Goal: Navigation & Orientation: Find specific page/section

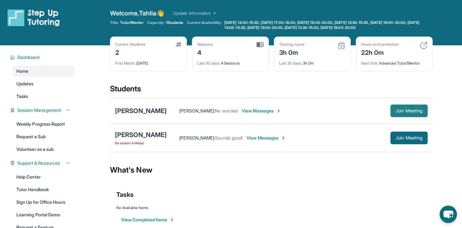
click at [401, 109] on span "Join Meeting" at bounding box center [408, 111] width 27 height 4
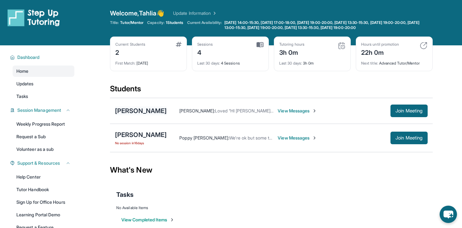
click at [136, 113] on div "[PERSON_NAME]" at bounding box center [141, 110] width 52 height 9
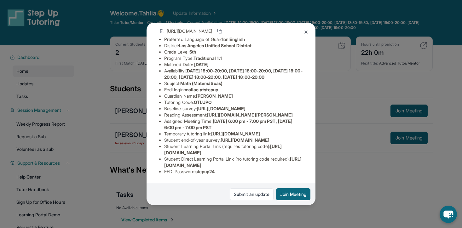
scroll to position [72, 2]
click at [190, 87] on span "maliac.atstepup" at bounding box center [201, 89] width 33 height 5
click at [207, 112] on li "Reading Assessment : [URL][DOMAIN_NAME][PERSON_NAME]" at bounding box center [233, 115] width 139 height 6
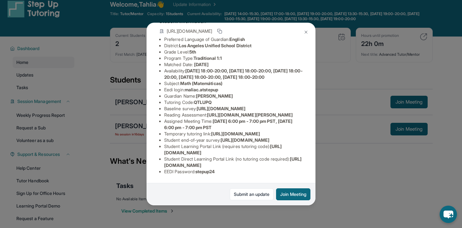
scroll to position [120, 2]
click at [306, 31] on img at bounding box center [305, 32] width 5 height 5
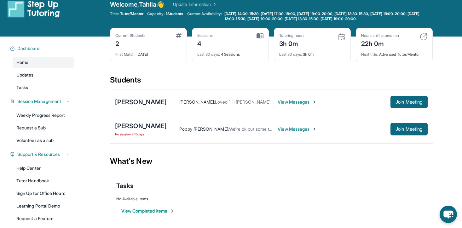
click at [302, 45] on div "3h 0m" at bounding box center [291, 43] width 25 height 10
click at [292, 44] on div "3h 0m" at bounding box center [291, 43] width 25 height 10
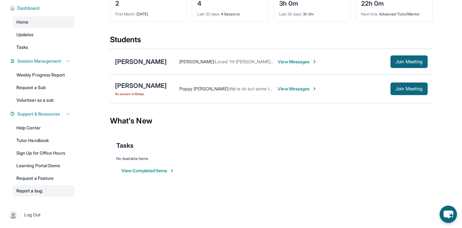
scroll to position [0, 0]
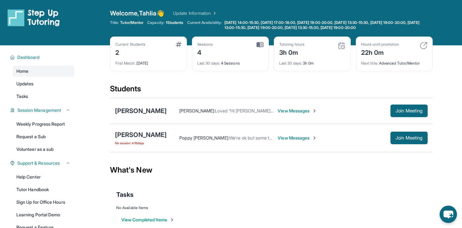
click at [340, 46] on img at bounding box center [342, 46] width 8 height 8
click at [296, 49] on div "3h 0m" at bounding box center [291, 52] width 25 height 10
click at [301, 64] on span "Last 30 days :" at bounding box center [290, 63] width 23 height 5
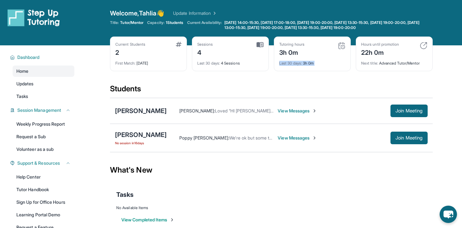
click at [301, 64] on span "Last 30 days :" at bounding box center [290, 63] width 23 height 5
click at [298, 50] on div "3h 0m" at bounding box center [291, 52] width 25 height 10
click at [42, 83] on link "Updates" at bounding box center [44, 83] width 62 height 11
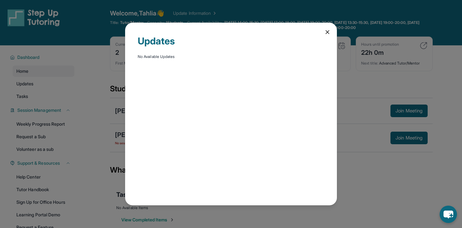
click at [327, 39] on div "Updates No Available Updates" at bounding box center [231, 114] width 212 height 182
click at [327, 33] on icon at bounding box center [327, 32] width 6 height 6
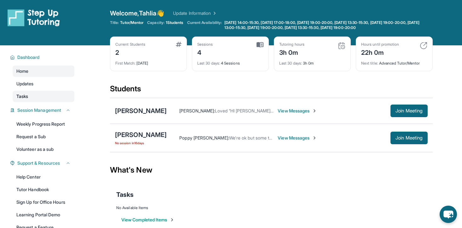
click at [57, 94] on link "Tasks" at bounding box center [44, 96] width 62 height 11
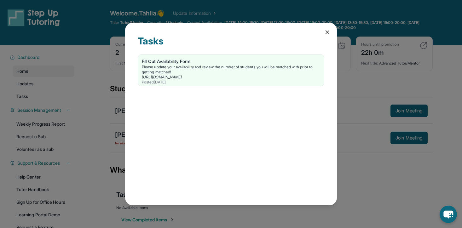
click at [329, 33] on icon at bounding box center [327, 32] width 6 height 6
